Goal: Task Accomplishment & Management: Manage account settings

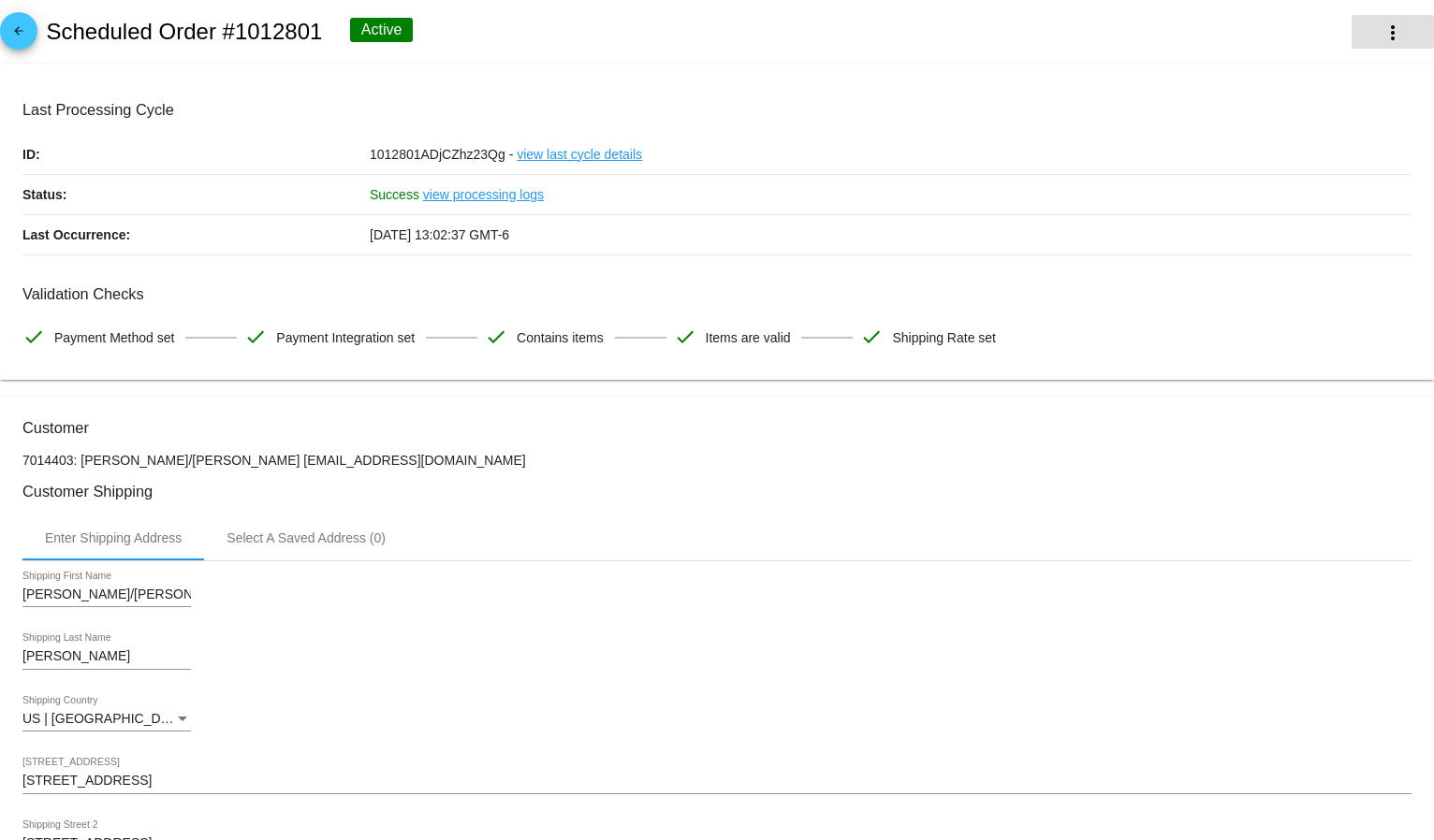
click at [1386, 17] on button "more_vert" at bounding box center [1393, 32] width 83 height 34
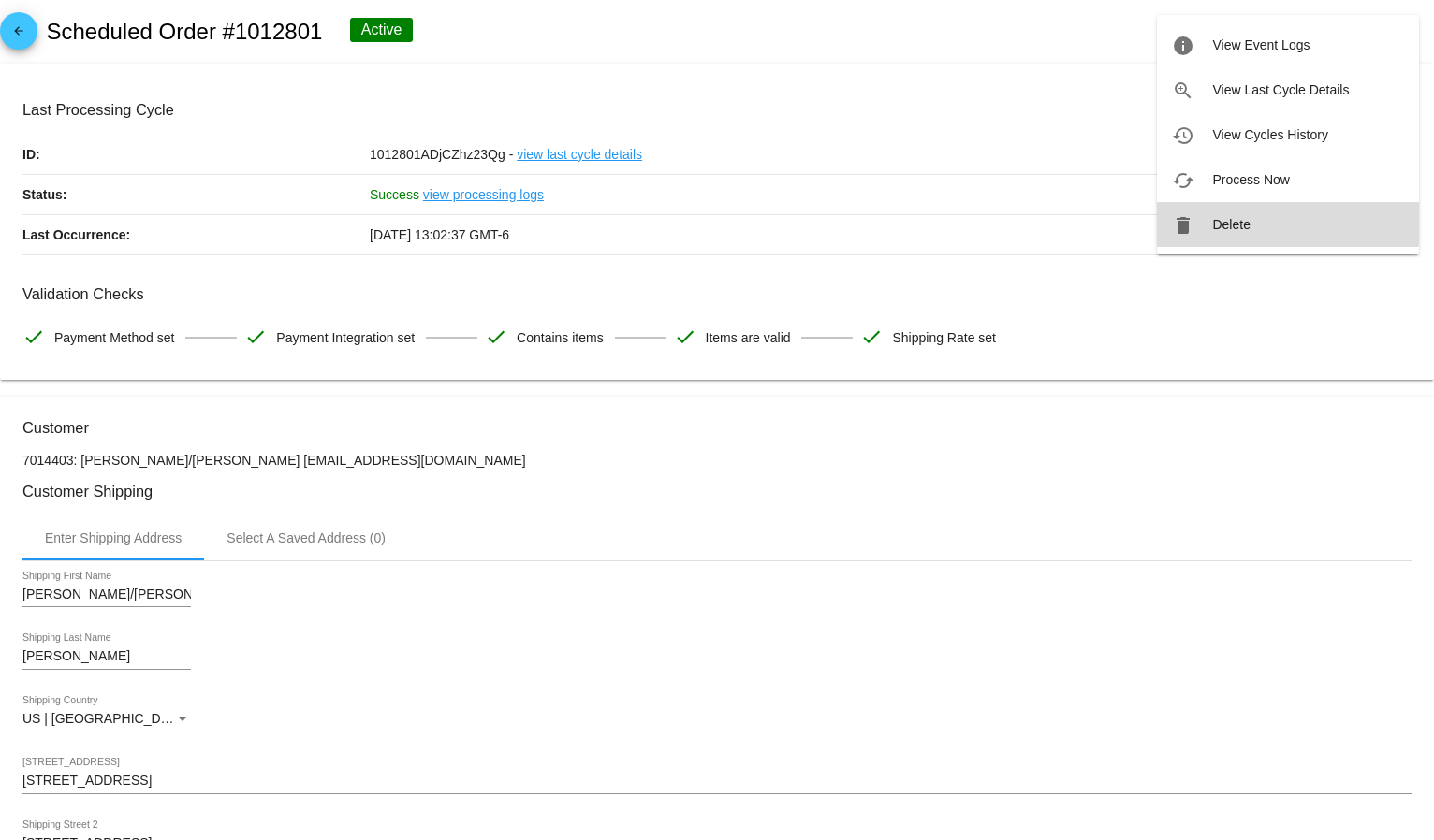
click at [1256, 218] on button "delete Delete" at bounding box center [1287, 225] width 262 height 45
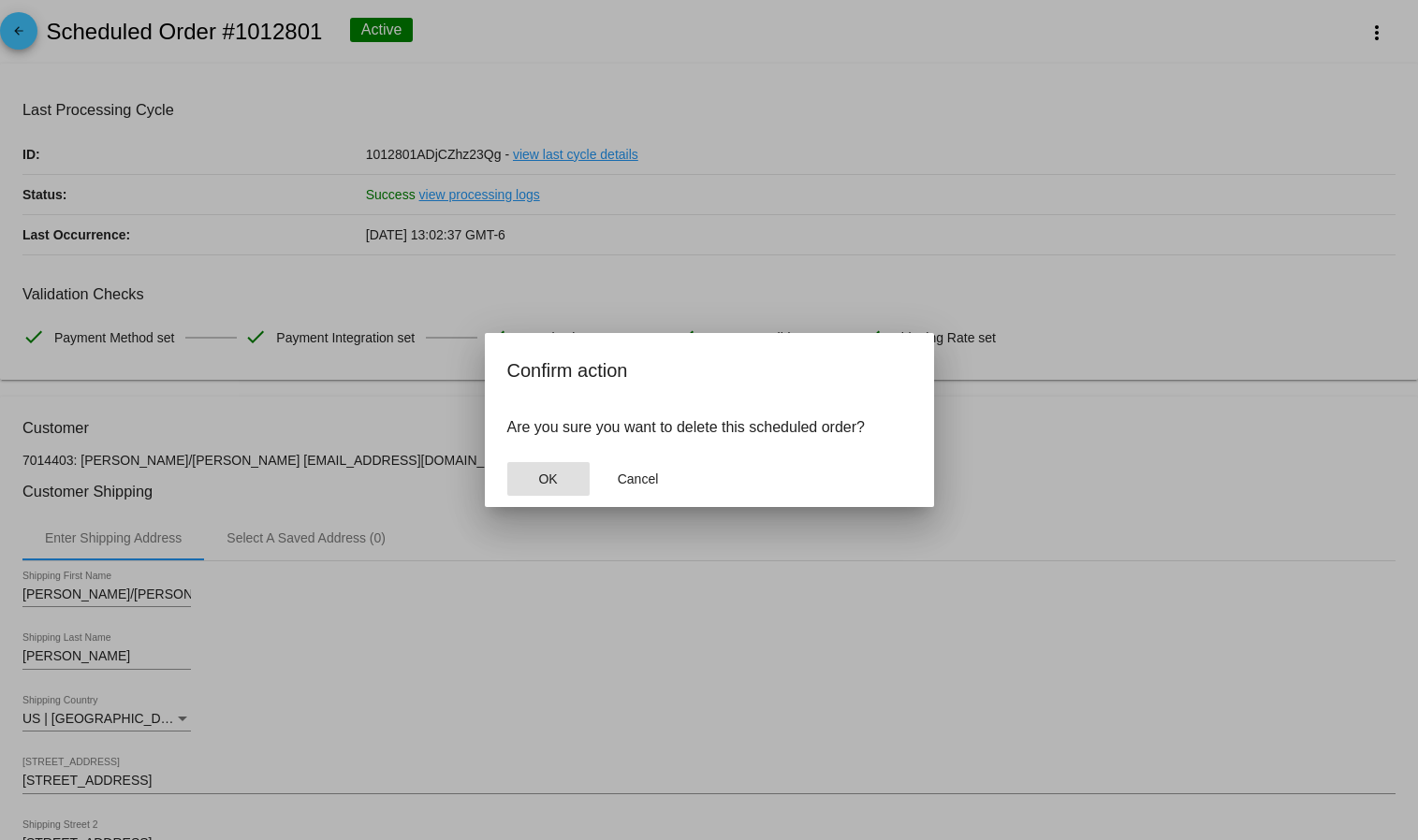
click at [566, 474] on button "OK" at bounding box center [549, 479] width 83 height 34
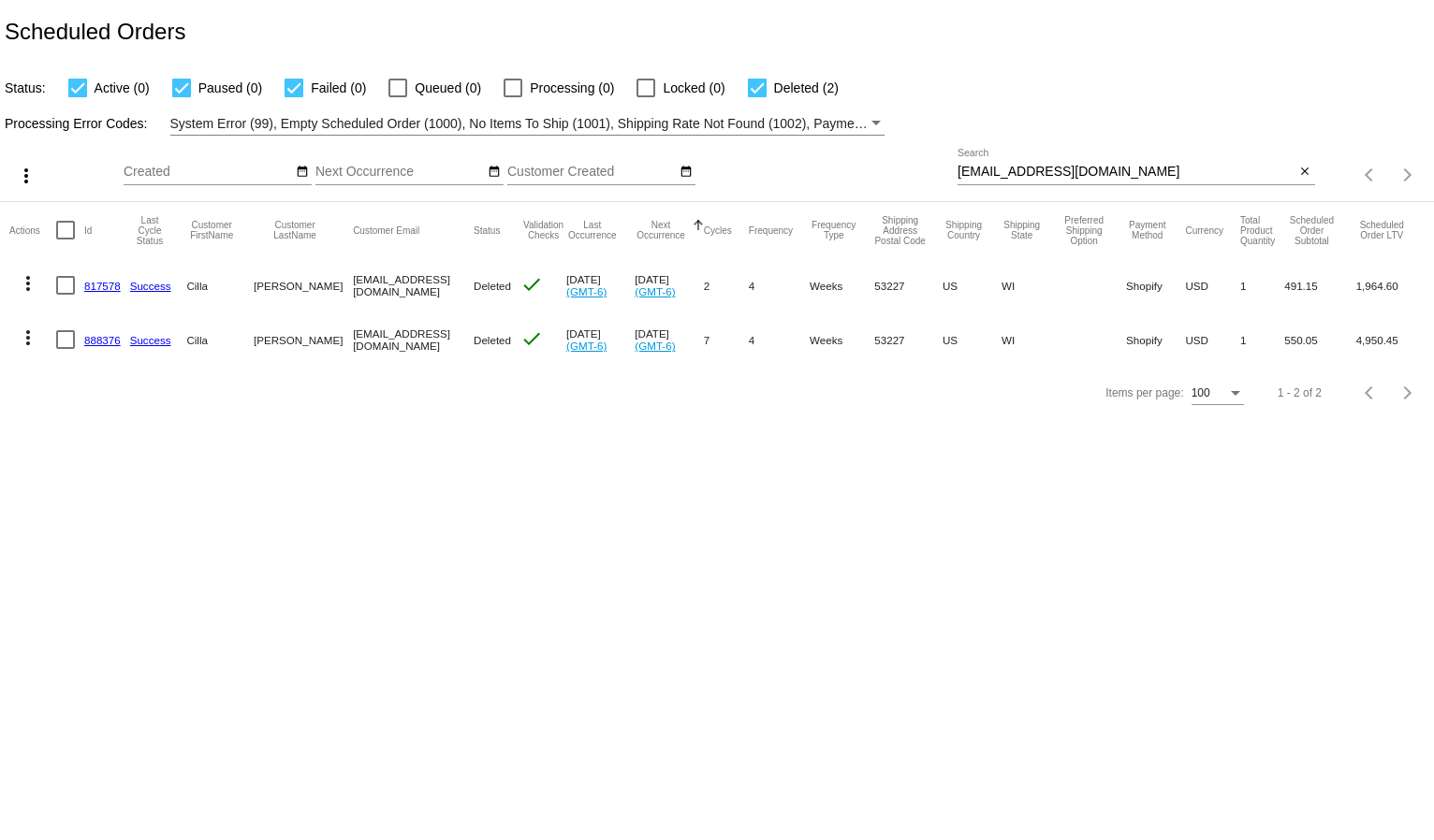
click at [1086, 166] on input "[EMAIL_ADDRESS][DOMAIN_NAME]" at bounding box center [1127, 172] width 338 height 15
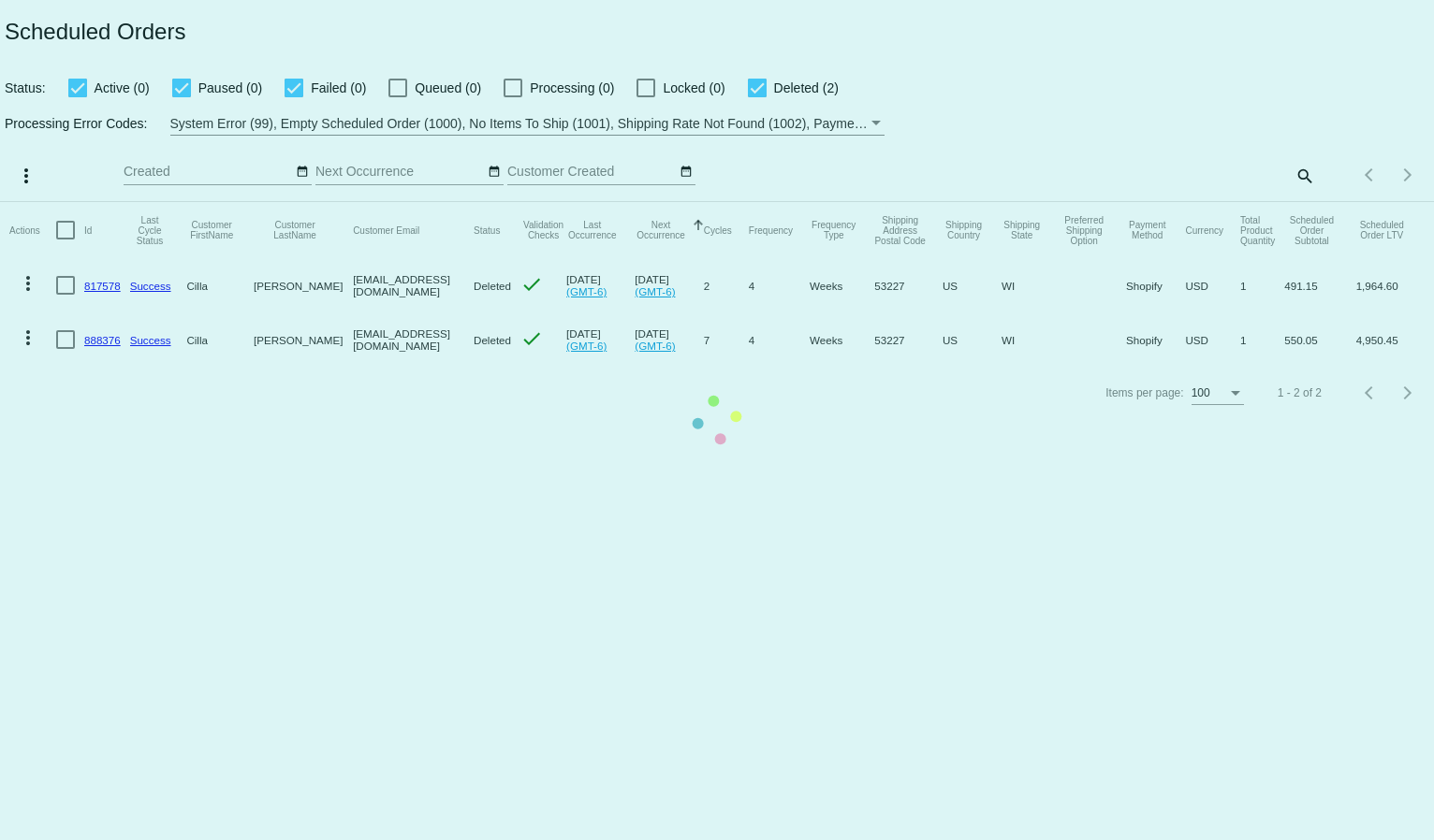
click at [1298, 202] on mat-table "Actions Id Last Cycle Status Customer FirstName Customer LastName Customer Emai…" at bounding box center [717, 284] width 1434 height 164
click at [1086, 202] on mat-table "Actions Id Last Cycle Status Customer FirstName Customer LastName Customer Emai…" at bounding box center [717, 284] width 1434 height 164
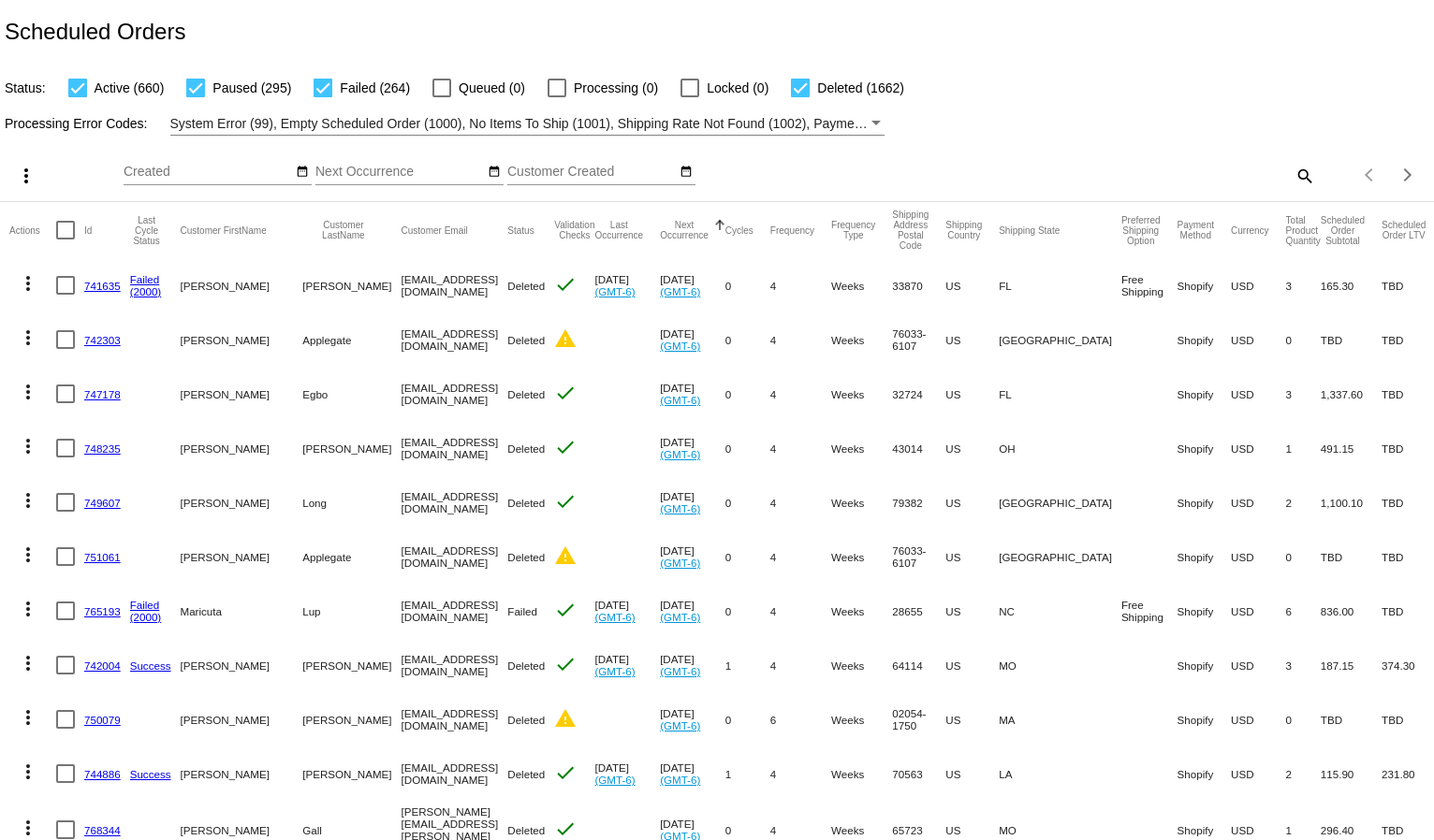
click at [1292, 174] on mat-icon "search" at bounding box center [1303, 175] width 23 height 29
click at [1049, 170] on input "Search" at bounding box center [1136, 172] width 357 height 15
paste input "[EMAIL_ADDRESS][DOMAIN_NAME]"
type input "[EMAIL_ADDRESS][DOMAIN_NAME]"
click at [1137, 92] on div "Status: Active (660) Paused (295) Failed (264) Queued (0) Processing (0) Locked…" at bounding box center [717, 82] width 1434 height 36
